Goal: Navigation & Orientation: Find specific page/section

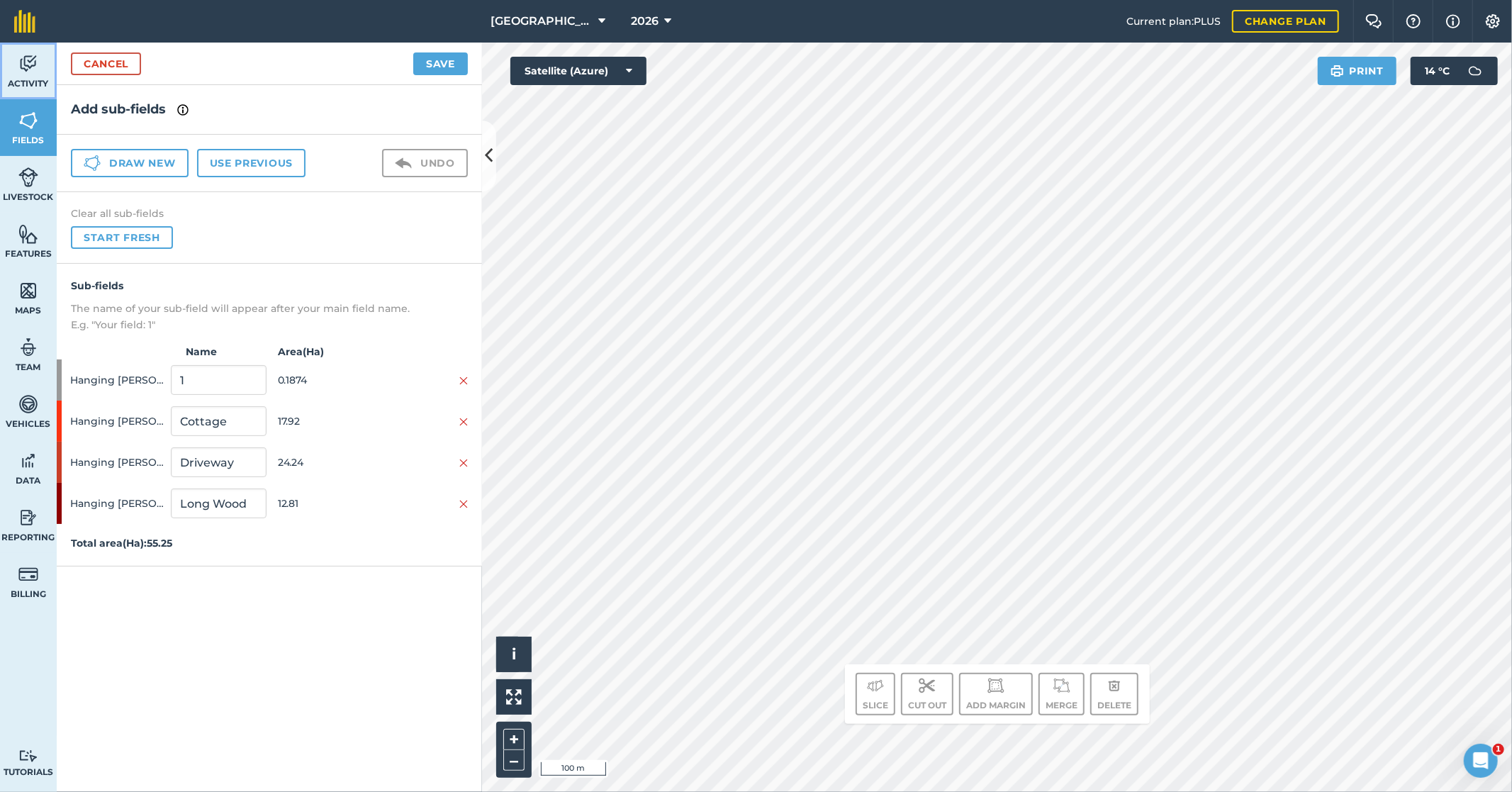
drag, startPoint x: 32, startPoint y: 78, endPoint x: 32, endPoint y: 41, distance: 37.0
click at [32, 78] on span "Activity" at bounding box center [28, 84] width 56 height 11
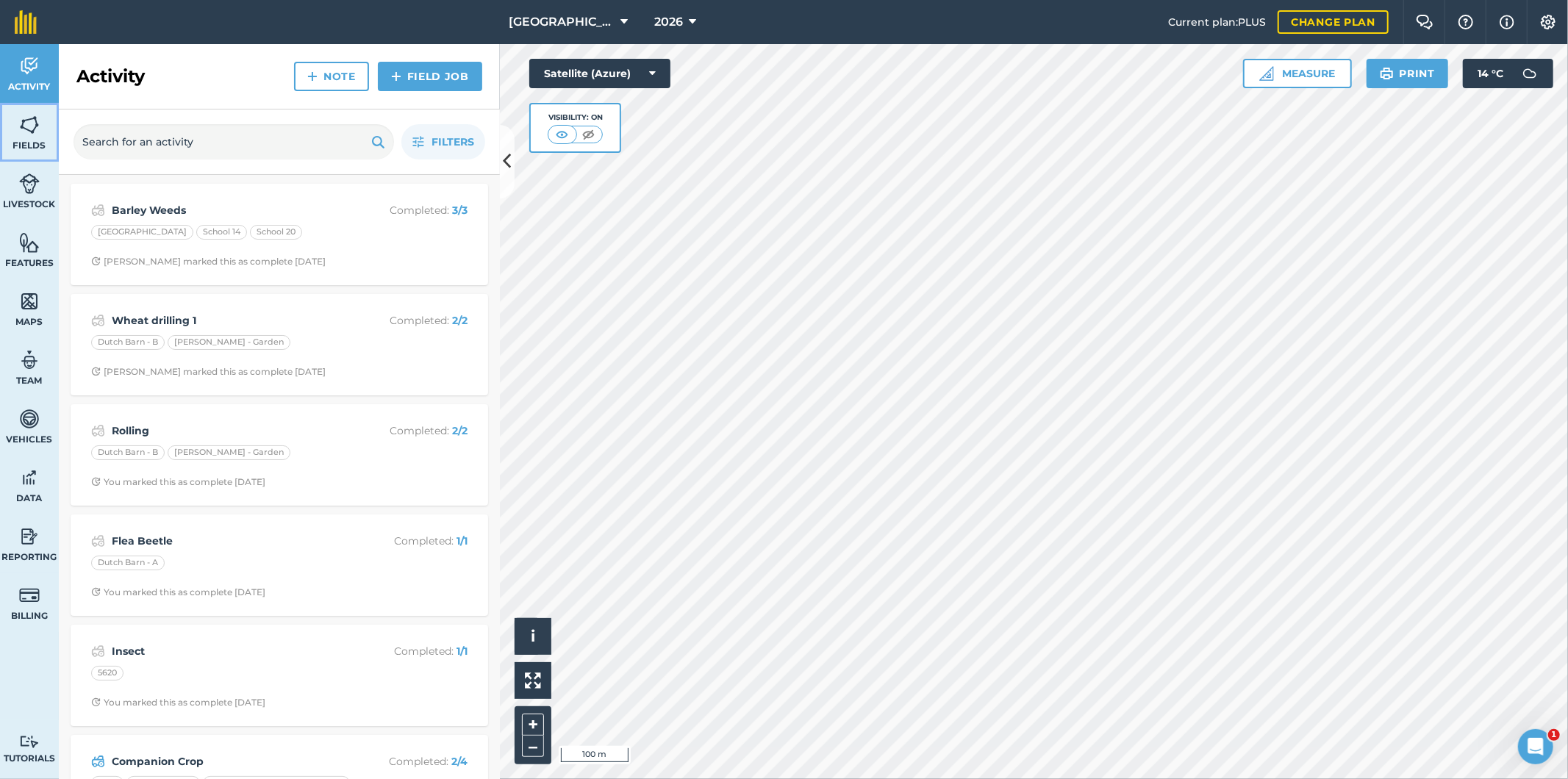
click at [19, 135] on img at bounding box center [29, 125] width 21 height 22
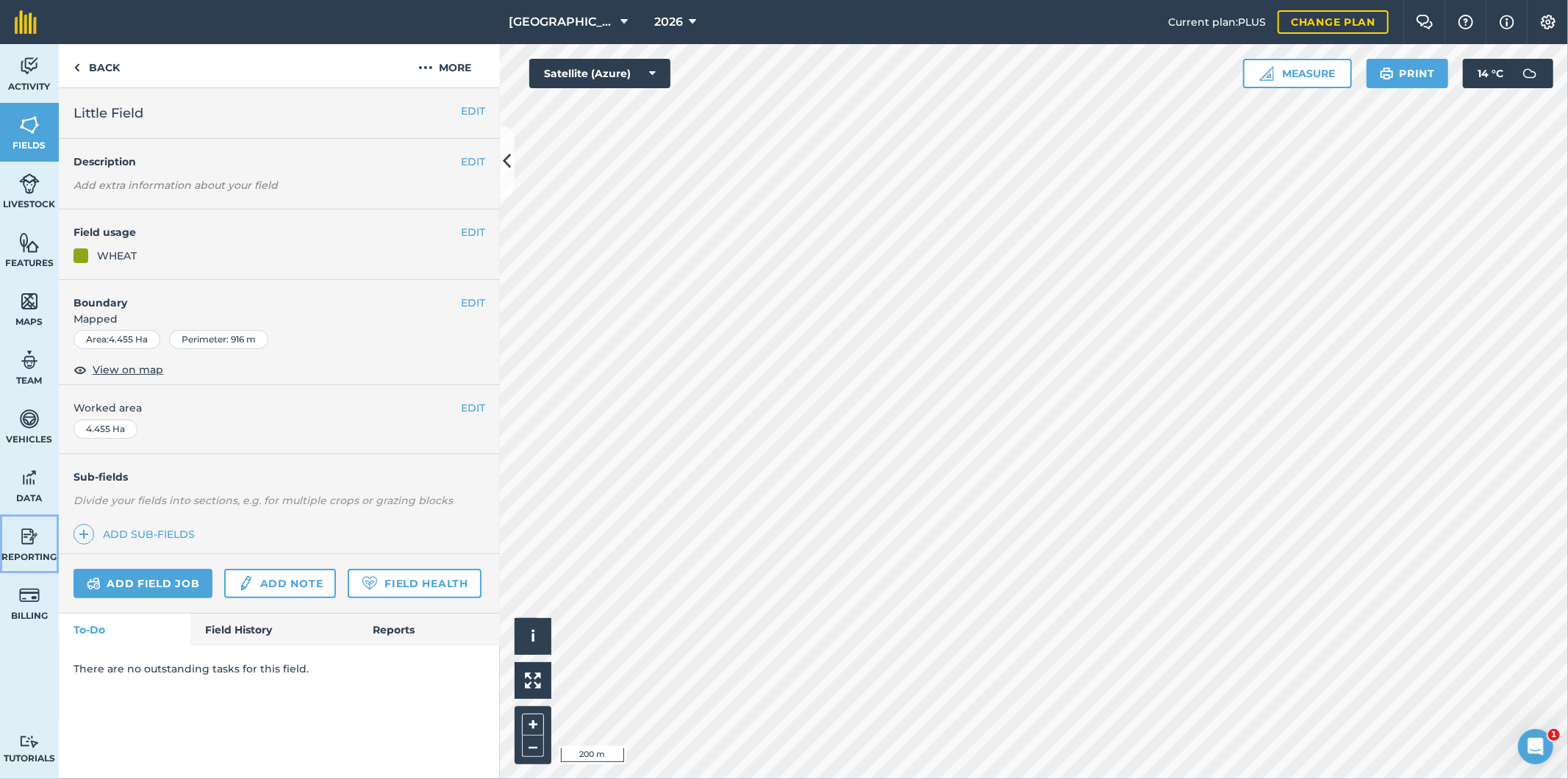
click at [28, 548] on link "Reporting" at bounding box center [29, 543] width 58 height 58
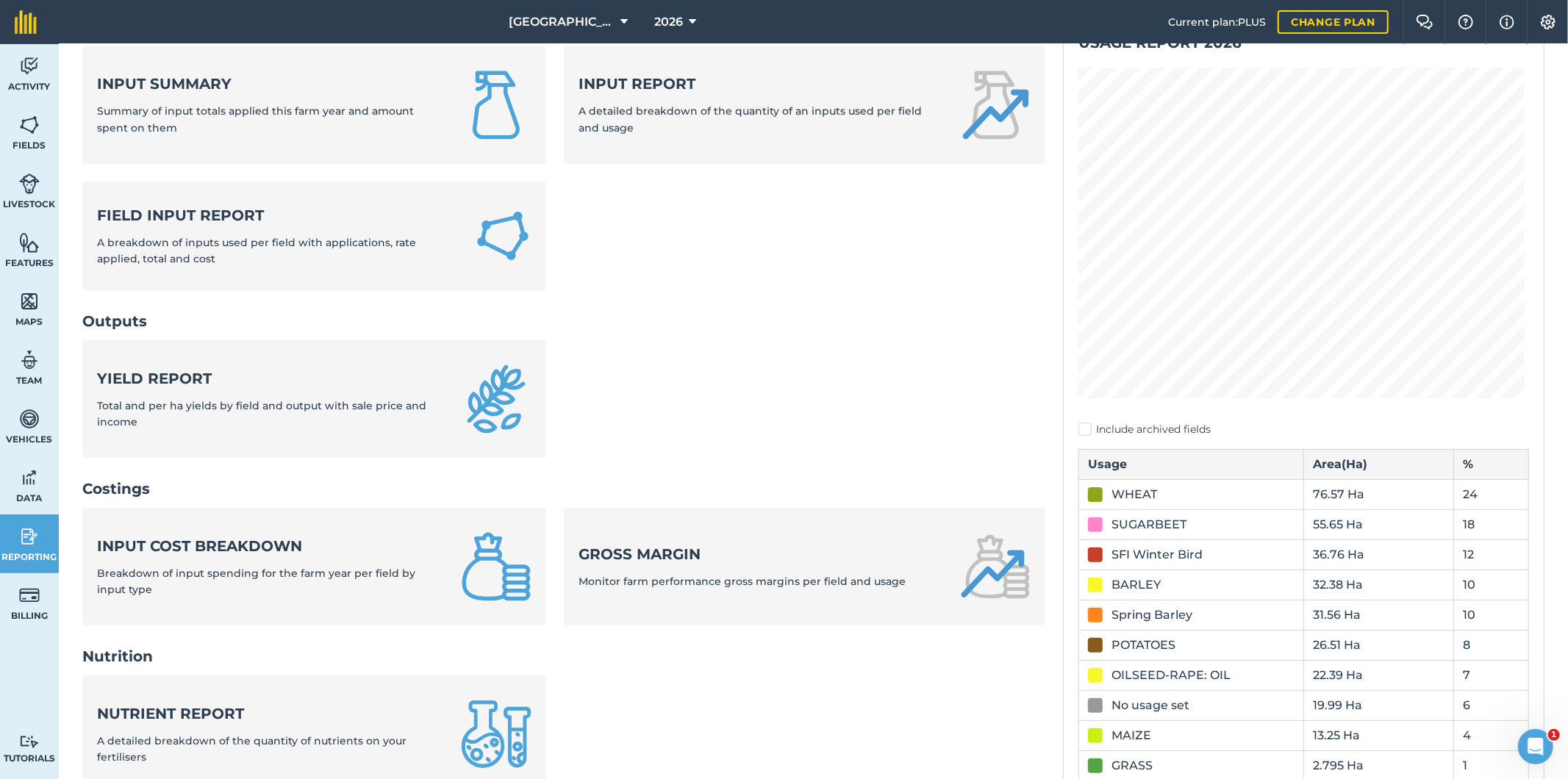
scroll to position [245, 0]
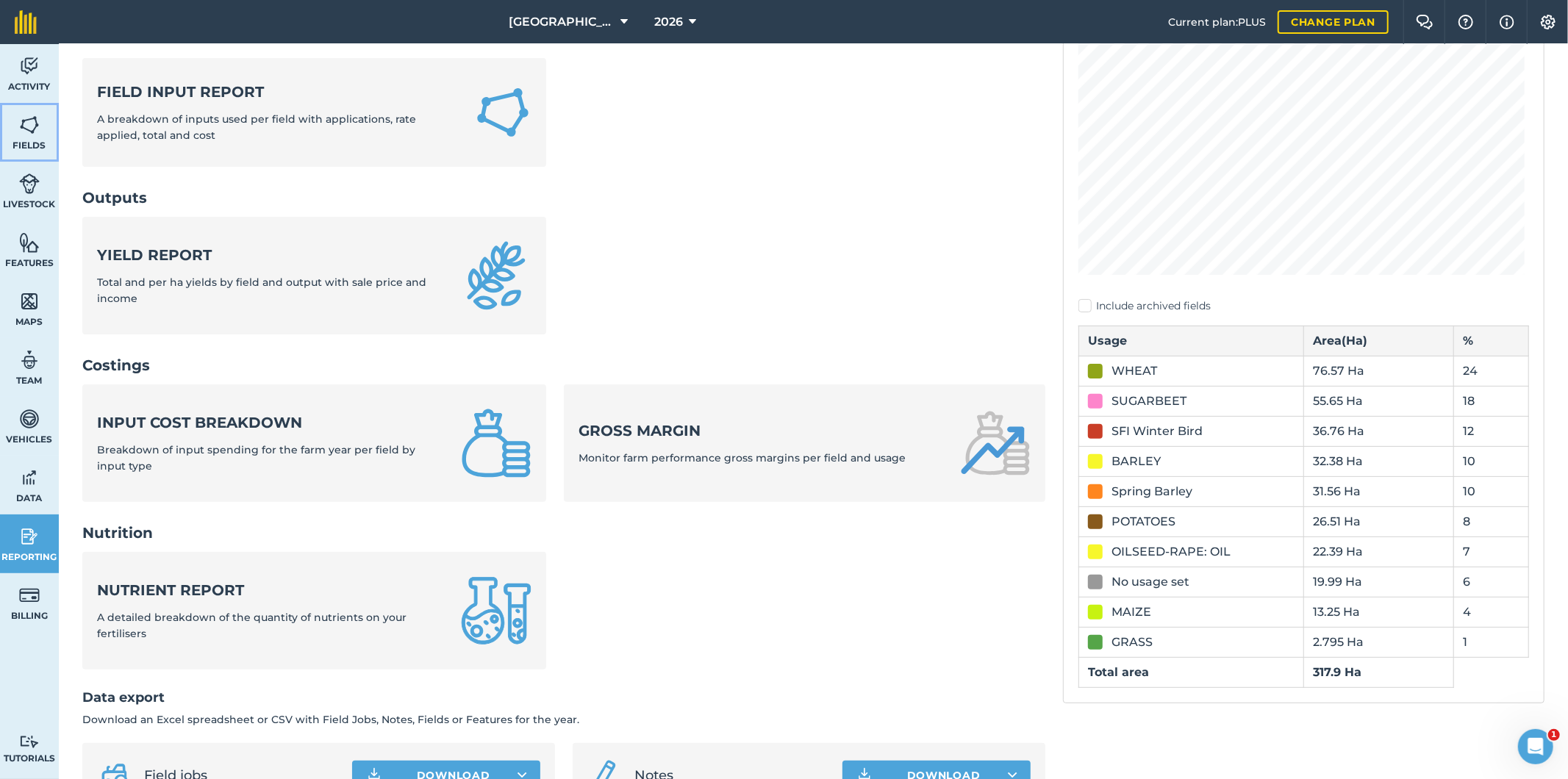
click at [30, 139] on span "Fields" at bounding box center [29, 145] width 58 height 12
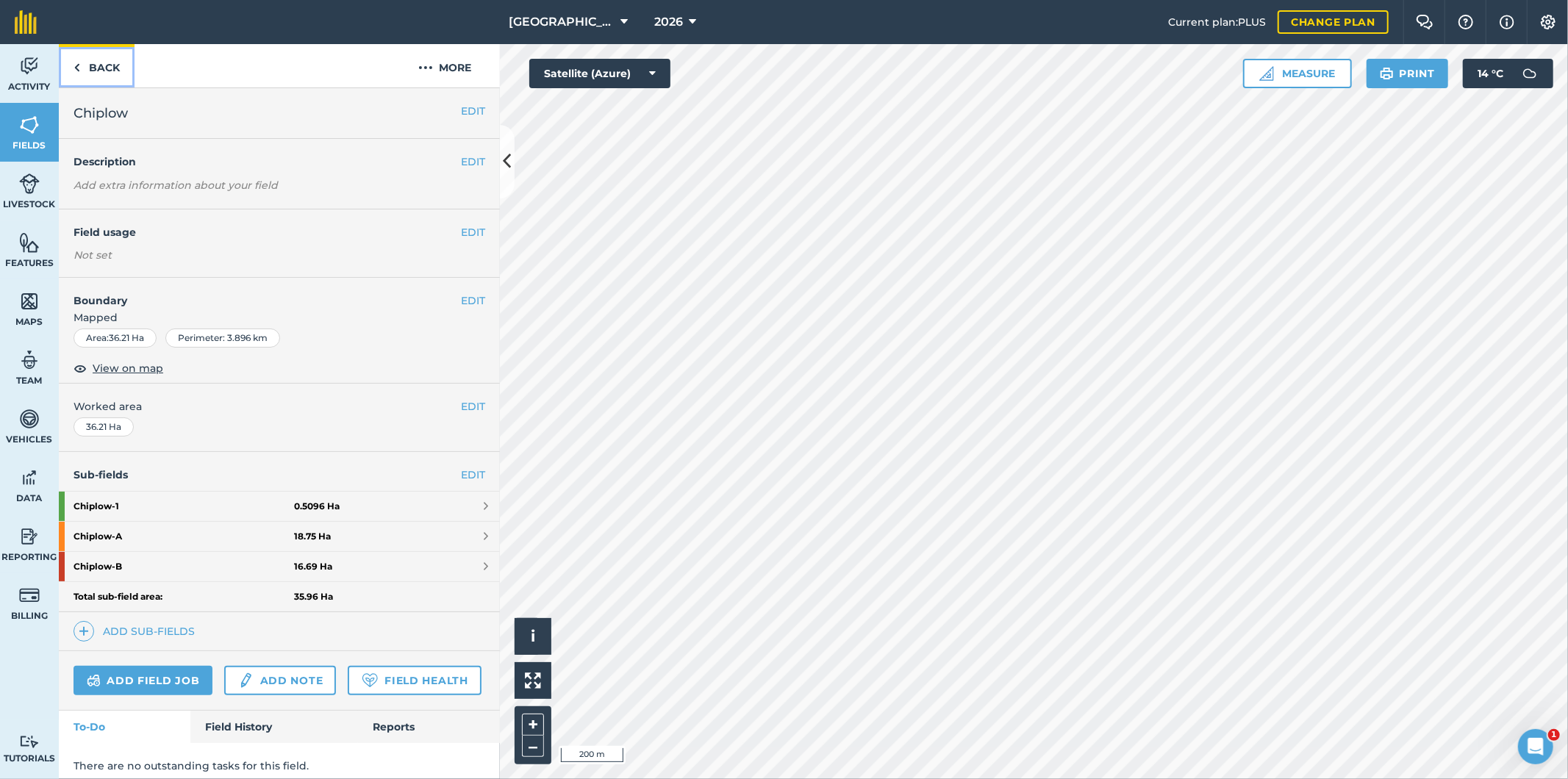
click at [87, 63] on link "Back" at bounding box center [96, 66] width 76 height 43
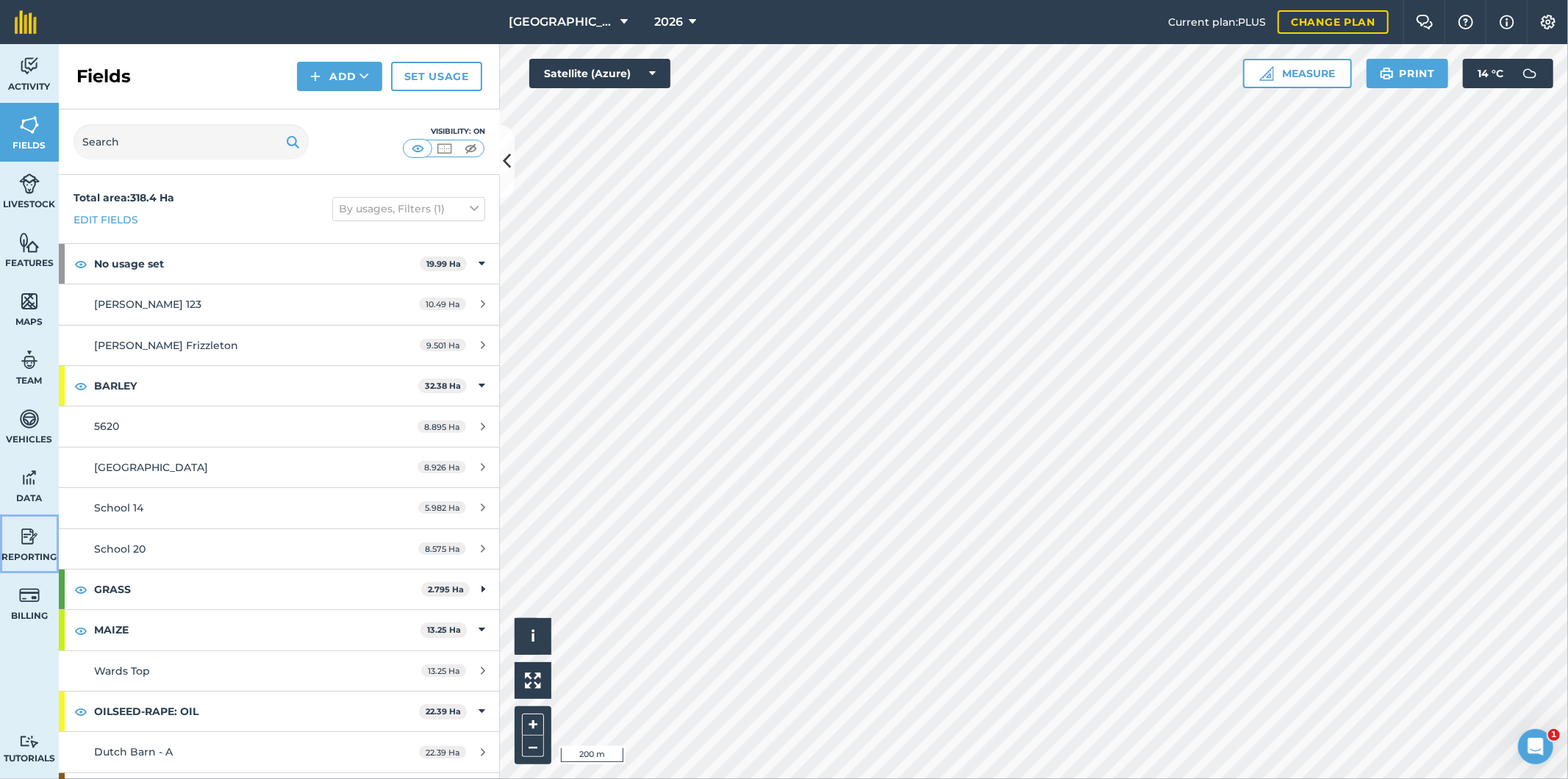
click at [30, 540] on img at bounding box center [29, 537] width 21 height 22
